Goal: Information Seeking & Learning: Learn about a topic

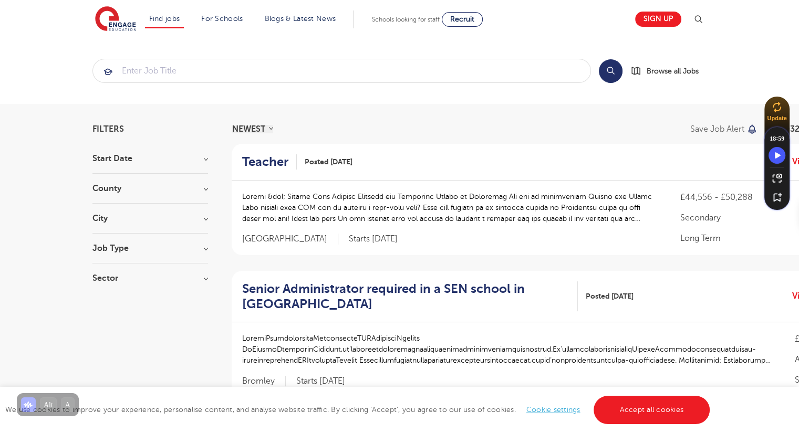
click at [206, 247] on h3 "Job Type" at bounding box center [150, 248] width 116 height 8
click at [134, 286] on span "Daily Supply" at bounding box center [131, 285] width 46 height 9
click at [115, 286] on input "Daily Supply 39" at bounding box center [111, 284] width 7 height 7
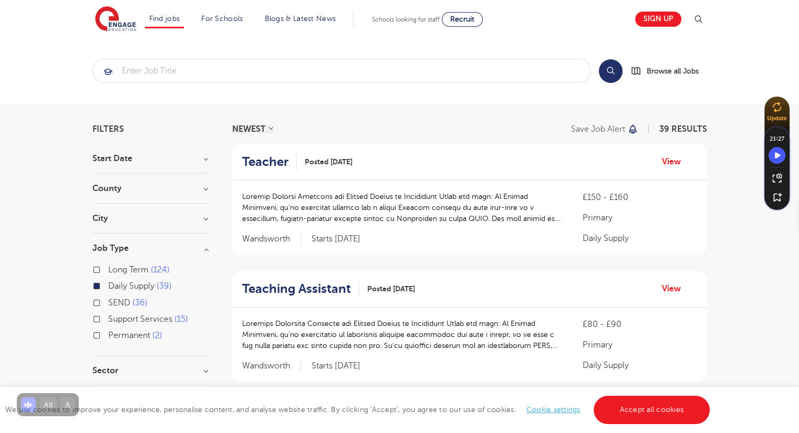
click at [178, 192] on div "County [GEOGRAPHIC_DATA] 15 Barking And Dagenham 3 [GEOGRAPHIC_DATA] & Hove 3 K…" at bounding box center [150, 193] width 116 height 19
click at [202, 189] on h3 "County" at bounding box center [150, 188] width 116 height 8
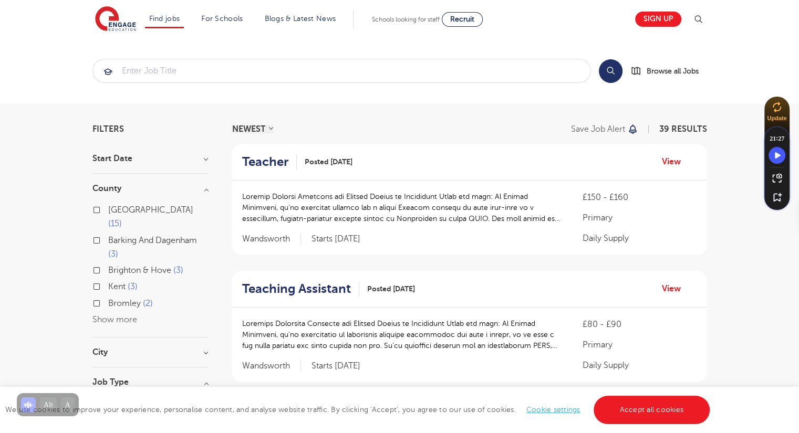
click at [108, 234] on label "Barking And Dagenham 3" at bounding box center [158, 248] width 100 height 28
click at [108, 236] on input "Barking And Dagenham 3" at bounding box center [111, 239] width 7 height 7
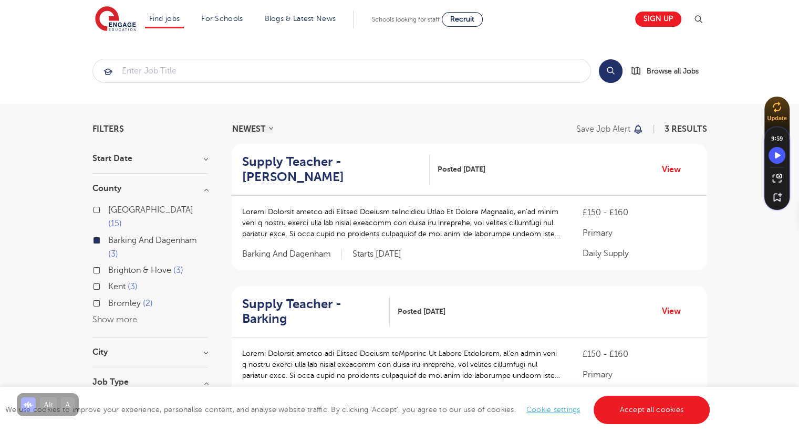
click at [105, 315] on button "Show more" at bounding box center [114, 319] width 45 height 9
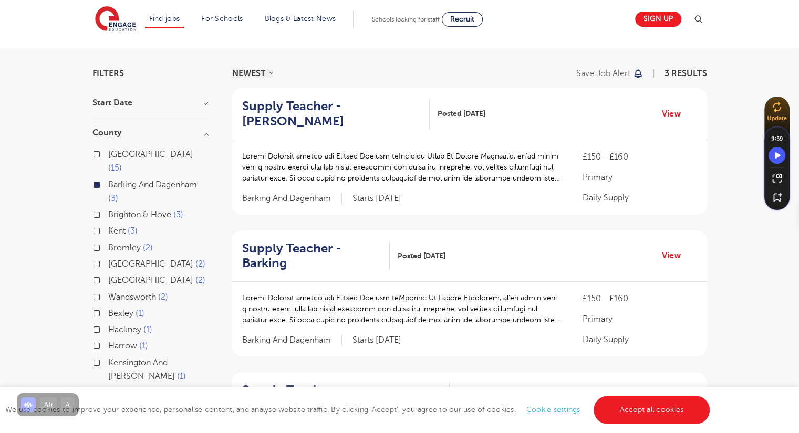
scroll to position [61, 0]
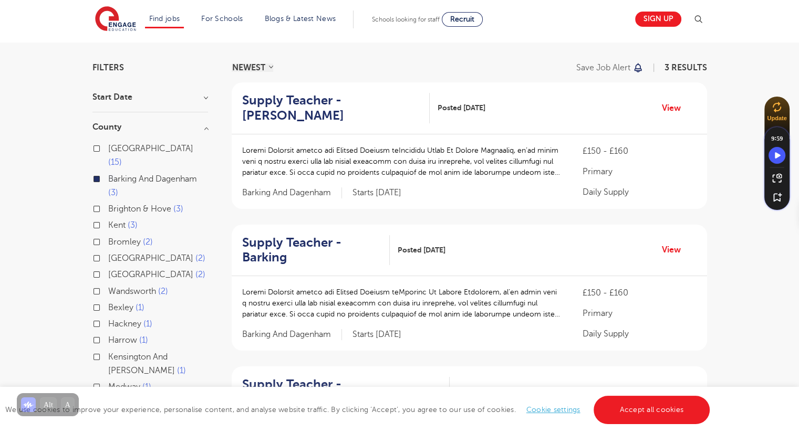
click at [108, 317] on label "[PERSON_NAME] 1" at bounding box center [130, 324] width 44 height 14
click at [108, 319] on input "[PERSON_NAME] 1" at bounding box center [111, 322] width 7 height 7
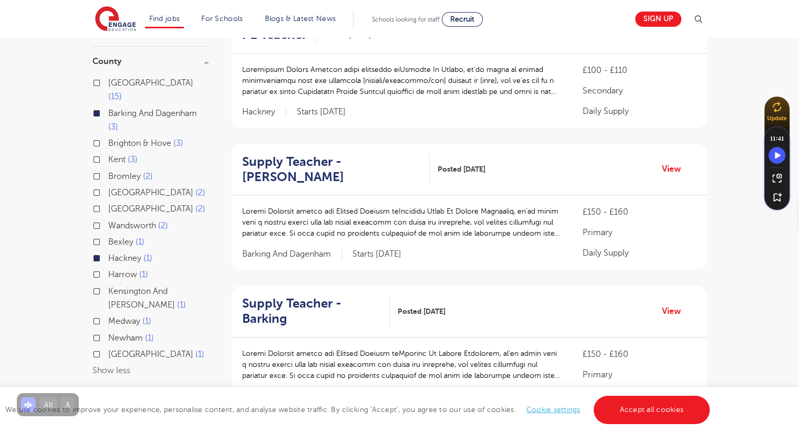
scroll to position [128, 0]
click at [108, 314] on label "Medway 1" at bounding box center [129, 321] width 43 height 14
click at [108, 316] on input "Medway 1" at bounding box center [111, 319] width 7 height 7
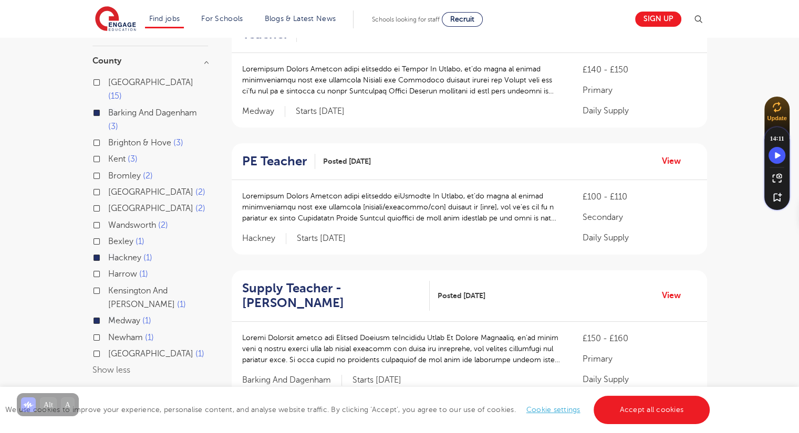
click at [108, 331] on label "Newham 1" at bounding box center [131, 338] width 46 height 14
click at [108, 333] on input "Newham 1" at bounding box center [111, 336] width 7 height 7
click at [92, 152] on div "Kent 3" at bounding box center [150, 160] width 116 height 16
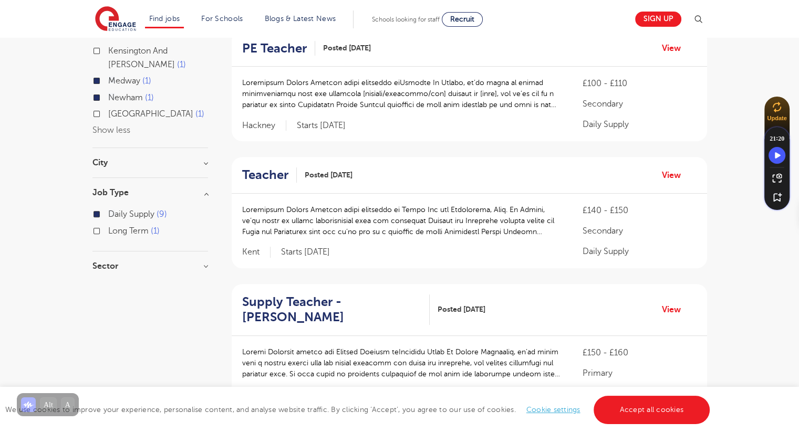
scroll to position [390, 0]
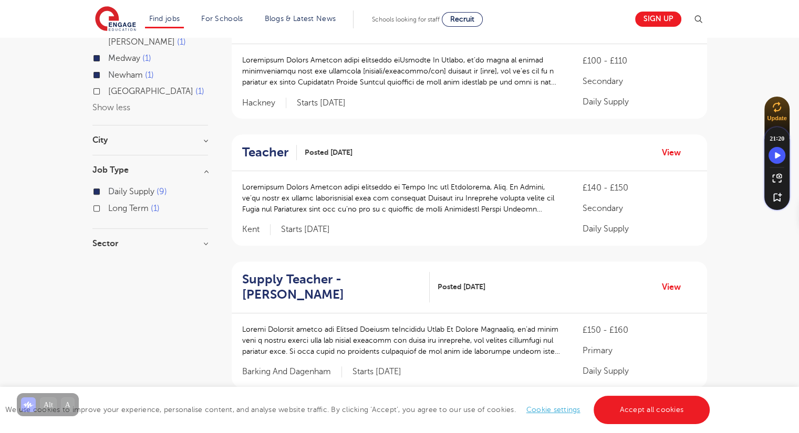
drag, startPoint x: 313, startPoint y: 210, endPoint x: 298, endPoint y: 243, distance: 36.4
click at [298, 243] on div "£140 - £150 Secondary Daily Supply Kent Starts [DATE]" at bounding box center [469, 208] width 475 height 75
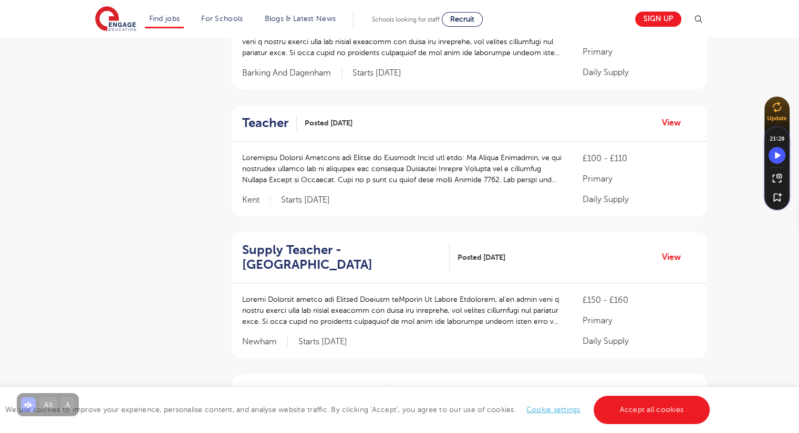
scroll to position [690, 0]
click at [541, 20] on section "Find jobs All vacancies We have one of the UK's largest database. and with hund…" at bounding box center [362, 19] width 534 height 38
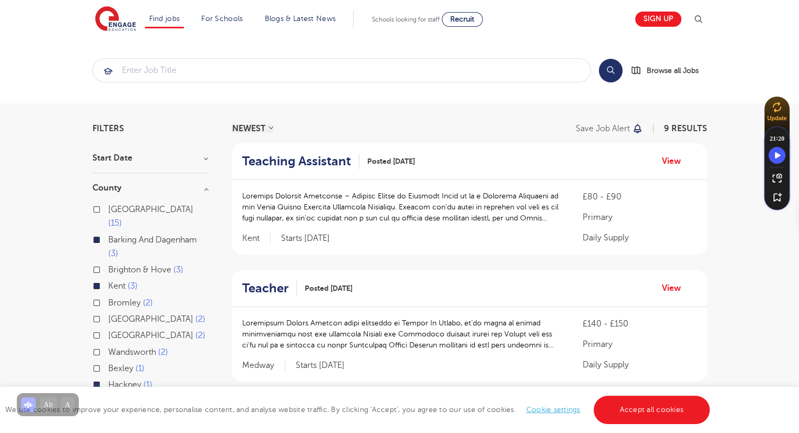
scroll to position [0, 0]
